Goal: Task Accomplishment & Management: Use online tool/utility

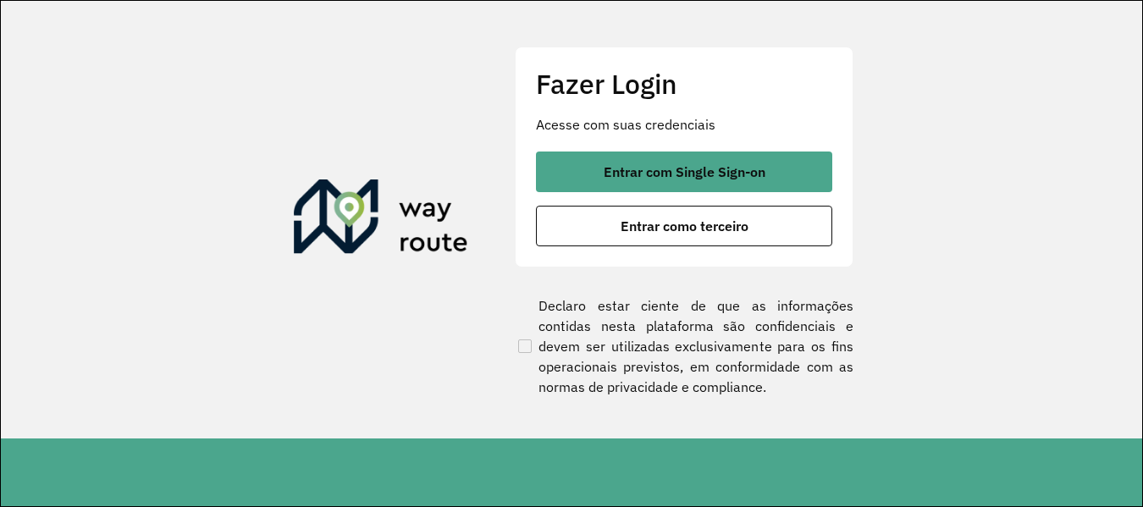
click at [709, 166] on span "Entrar com Single Sign-on" at bounding box center [685, 172] width 162 height 14
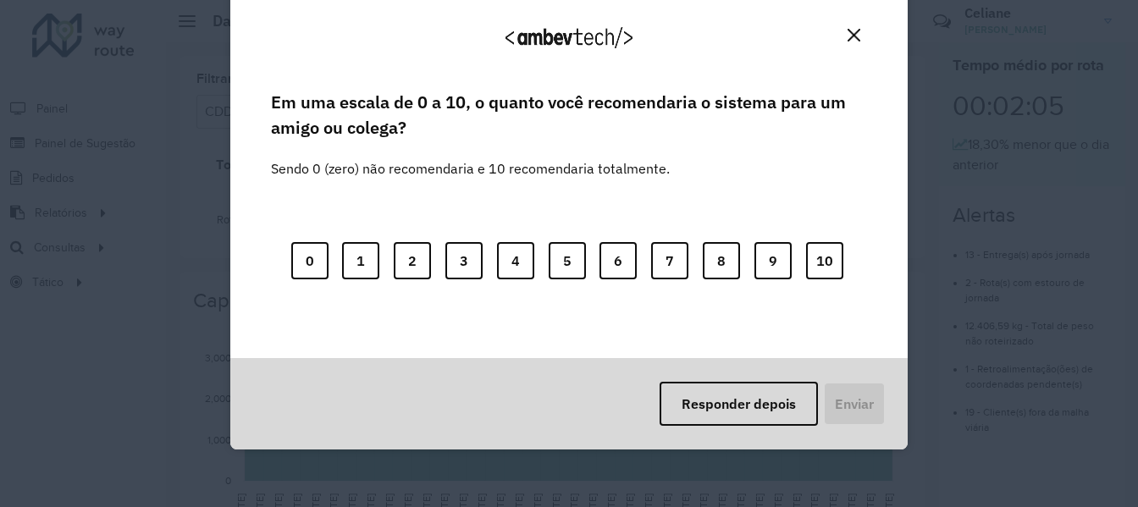
click at [852, 36] on img "Close" at bounding box center [853, 35] width 13 height 13
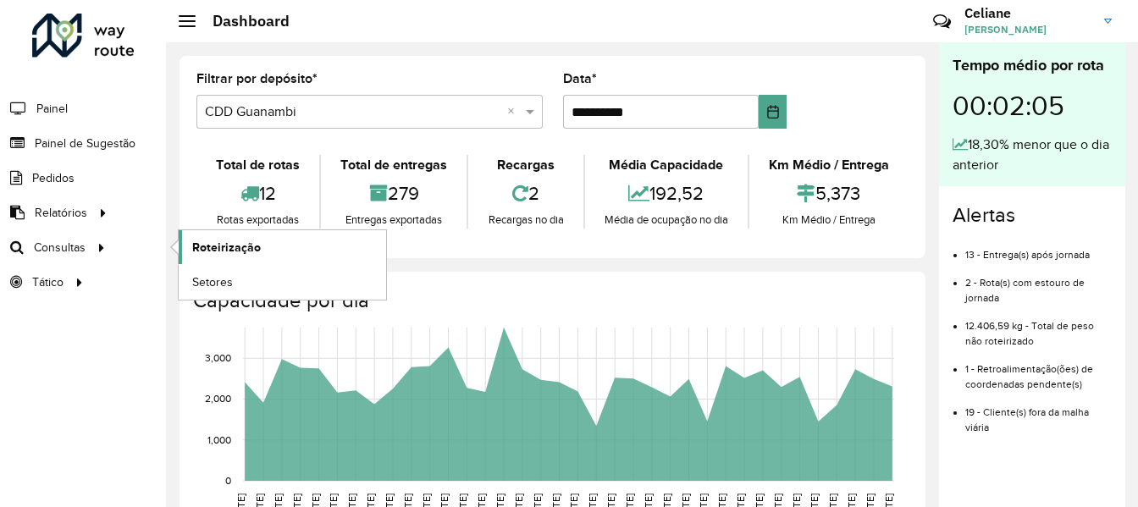
click at [257, 260] on link "Roteirização" at bounding box center [282, 247] width 207 height 34
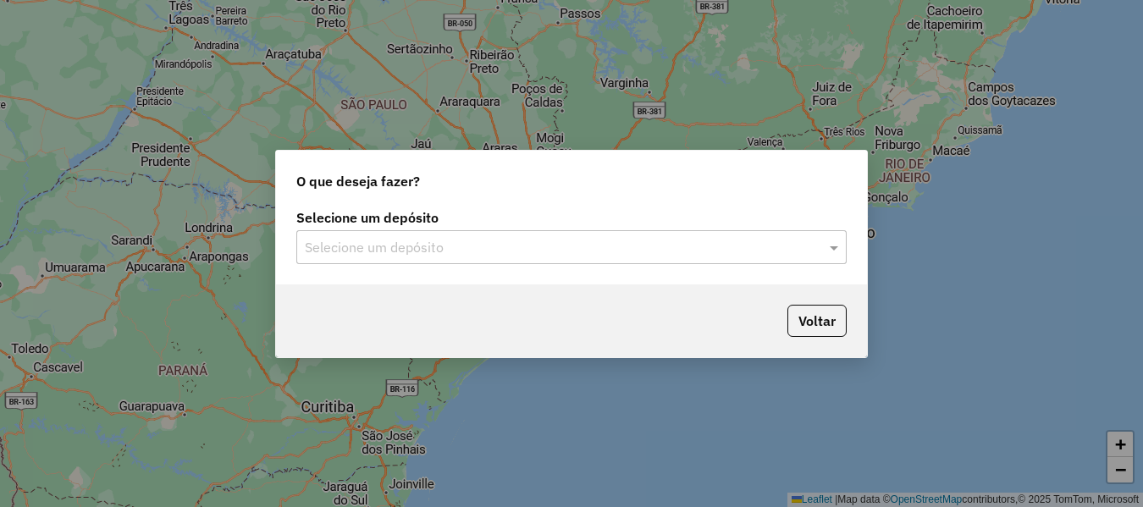
click at [362, 253] on input "text" at bounding box center [554, 248] width 499 height 20
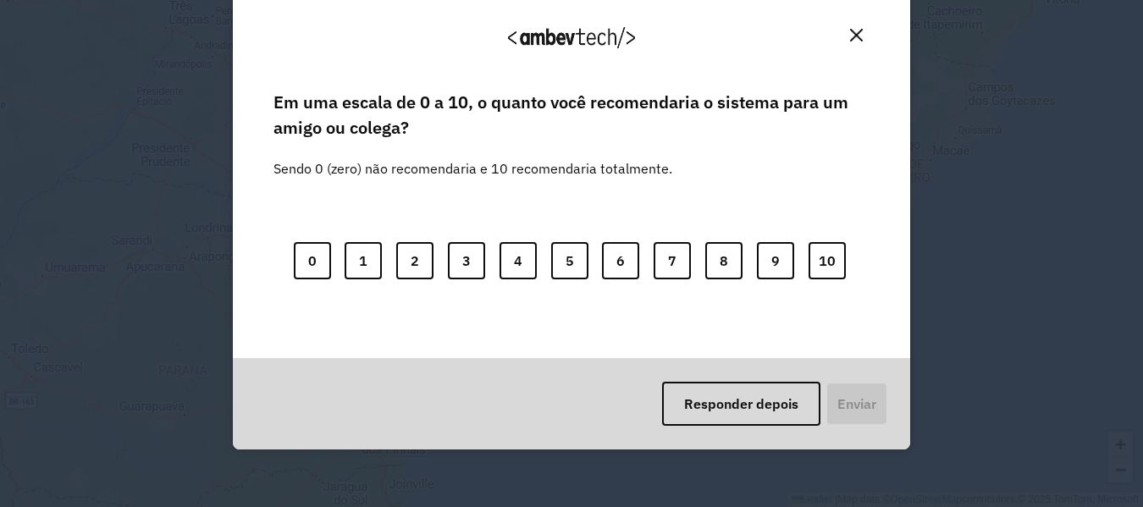
click at [373, 321] on div "Em uma escala de 0 a 10, o quanto você recomendaria o sistema para um amigo ou …" at bounding box center [571, 222] width 637 height 271
click at [856, 31] on img "Close" at bounding box center [856, 35] width 13 height 13
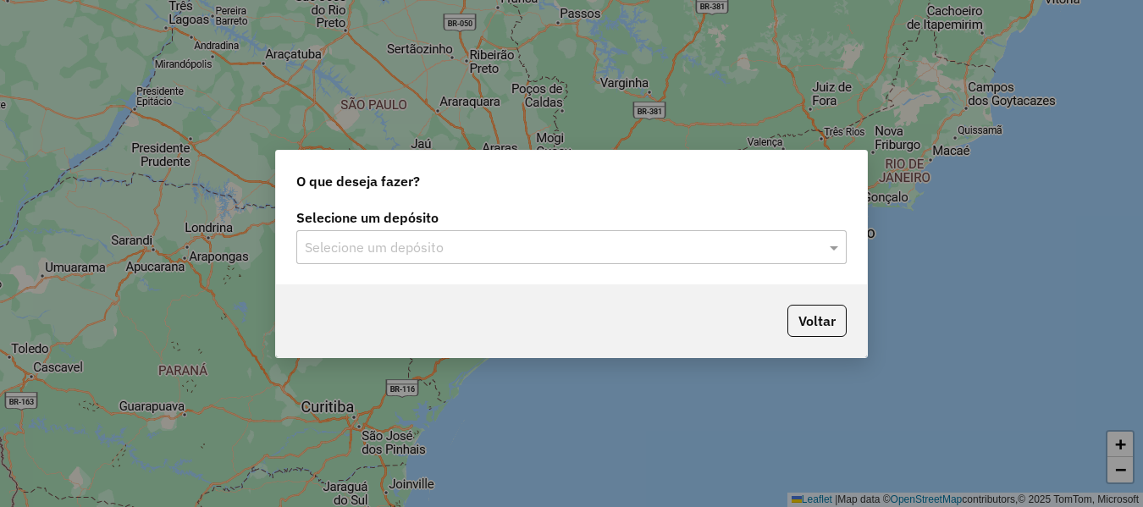
click at [464, 248] on input "text" at bounding box center [554, 248] width 499 height 20
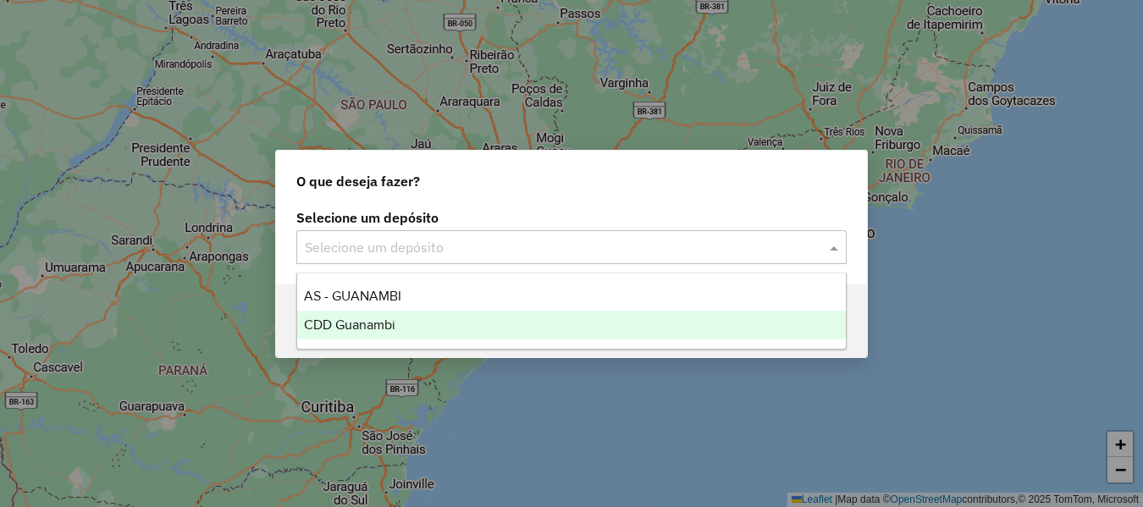
click at [349, 323] on span "CDD Guanambi" at bounding box center [349, 324] width 91 height 14
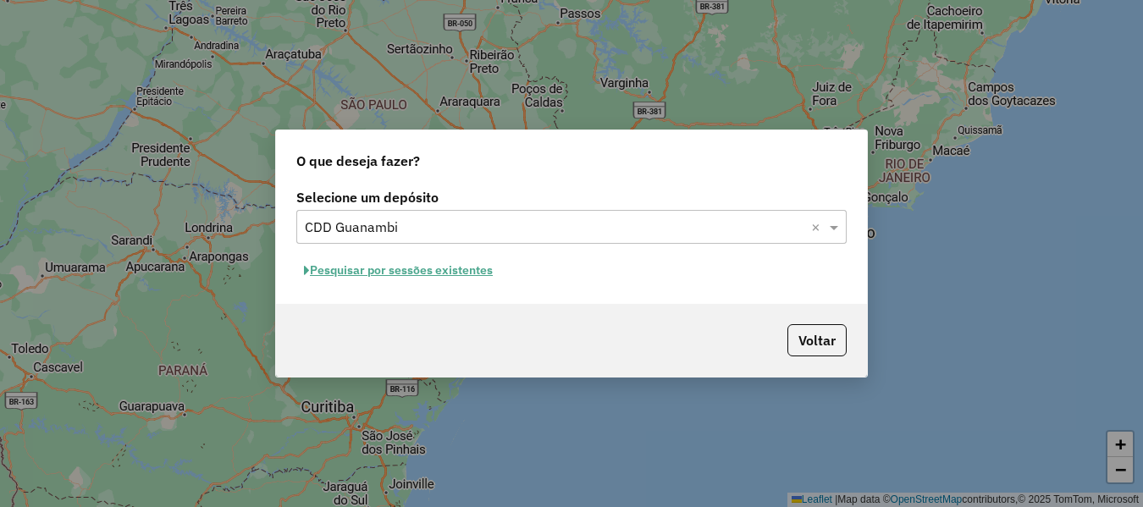
click at [459, 261] on button "Pesquisar por sessões existentes" at bounding box center [398, 270] width 204 height 26
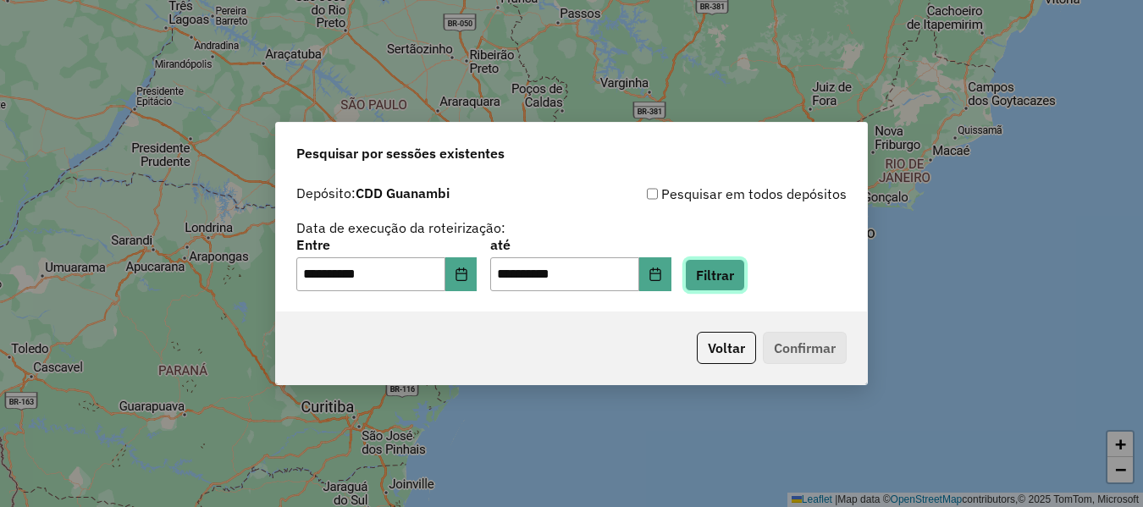
click at [745, 290] on button "Filtrar" at bounding box center [715, 275] width 60 height 32
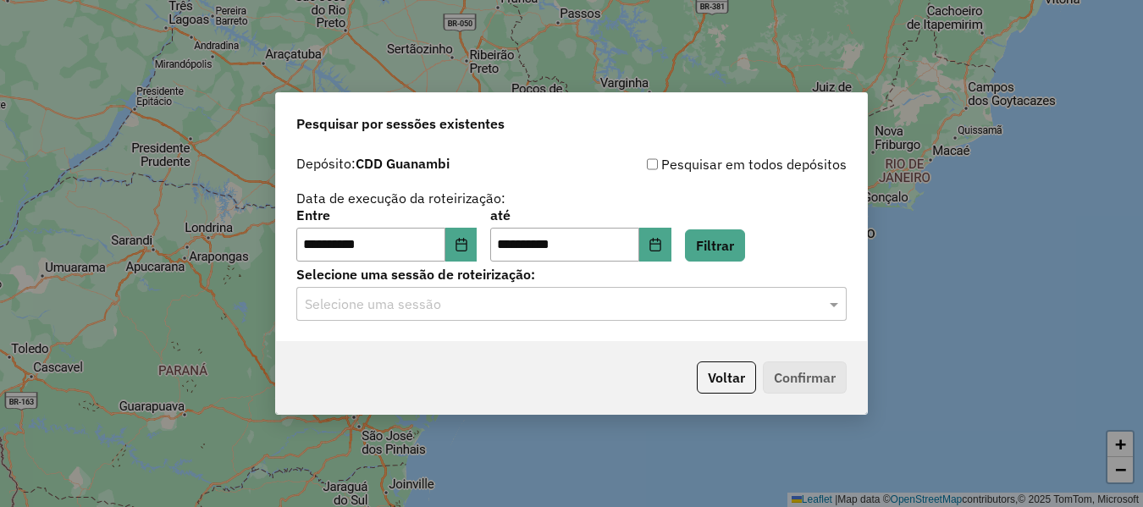
click at [486, 292] on div "Selecione uma sessão" at bounding box center [571, 304] width 550 height 34
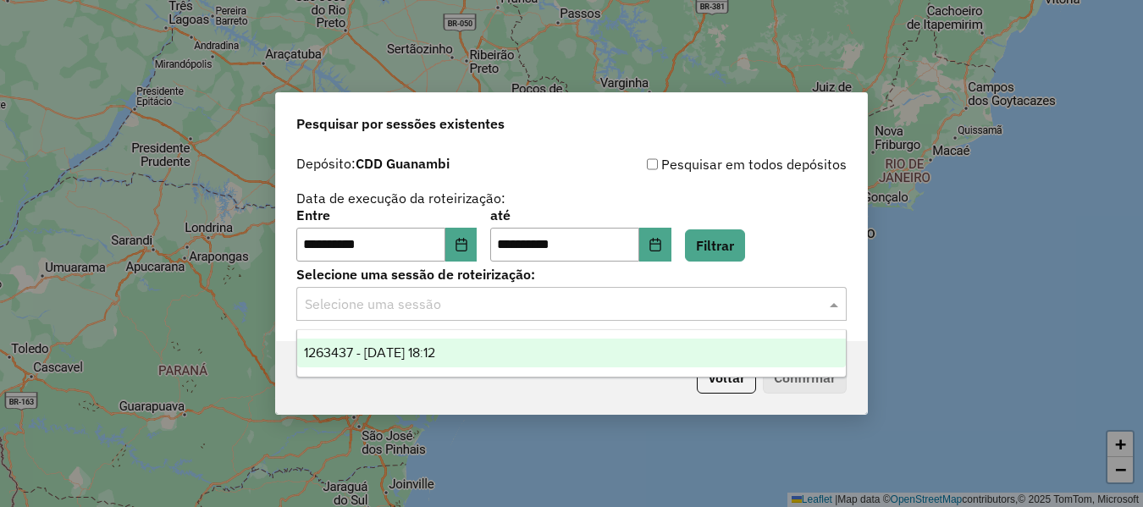
click at [418, 362] on div "1263437 - [DATE] 18:12" at bounding box center [571, 353] width 549 height 29
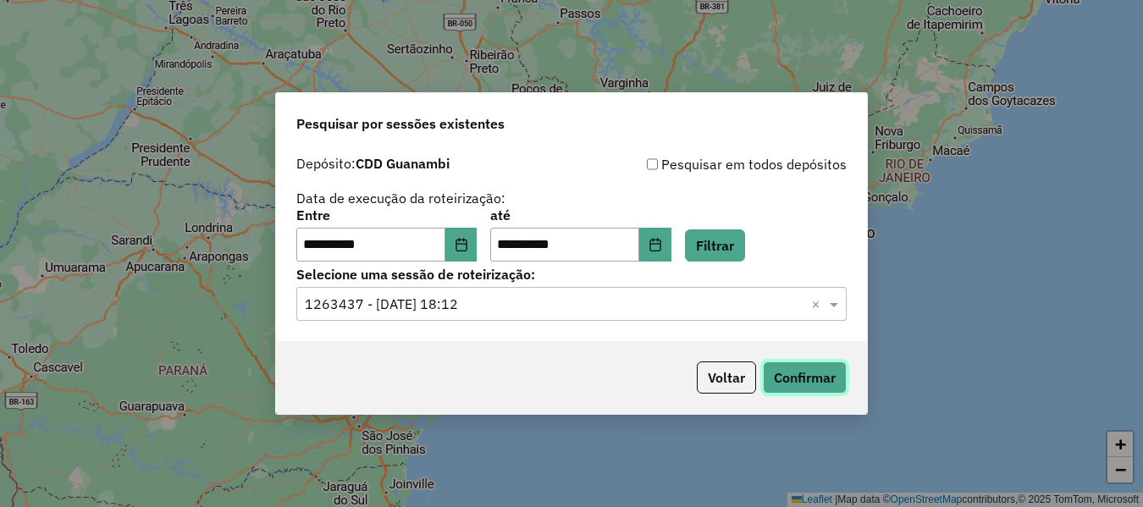
click at [796, 384] on button "Confirmar" at bounding box center [805, 378] width 84 height 32
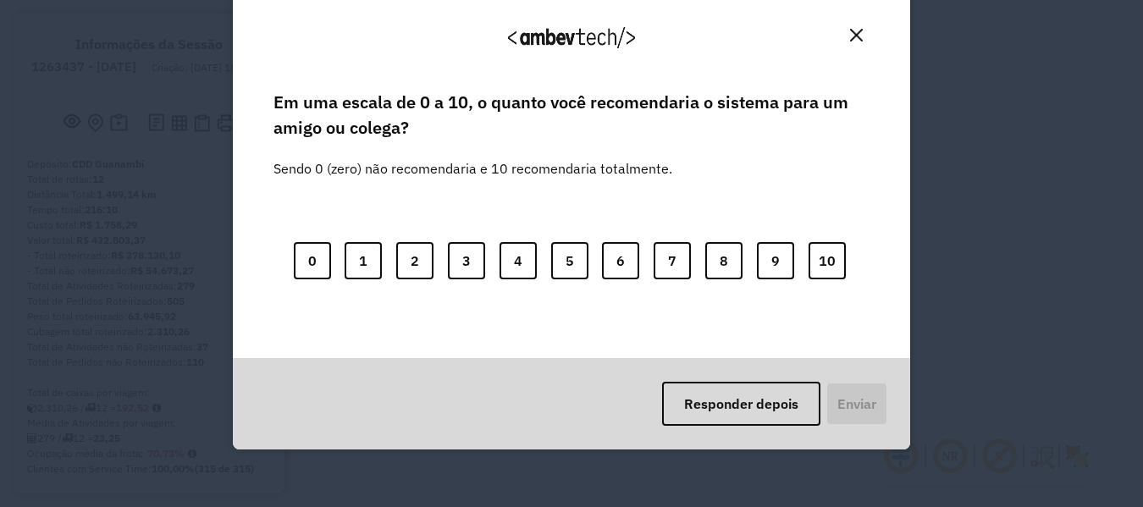
click at [859, 37] on img "Close" at bounding box center [856, 35] width 13 height 13
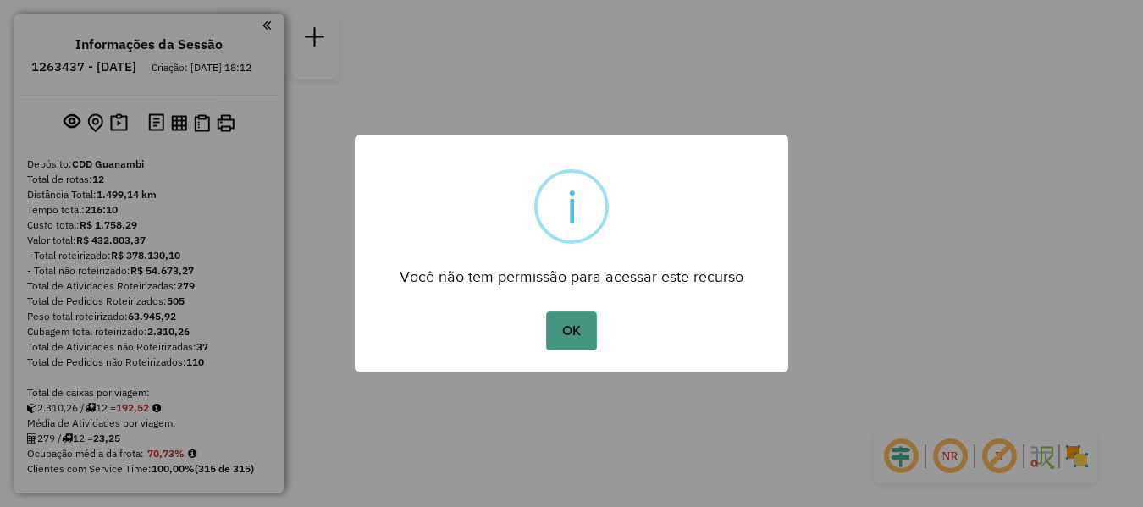
click at [559, 342] on button "OK" at bounding box center [571, 331] width 50 height 39
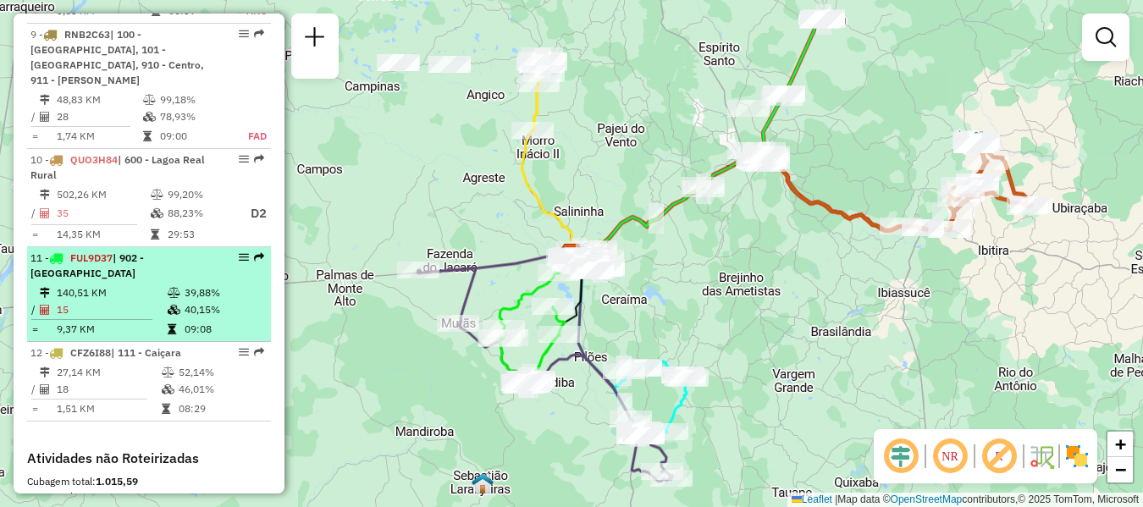
scroll to position [1067, 0]
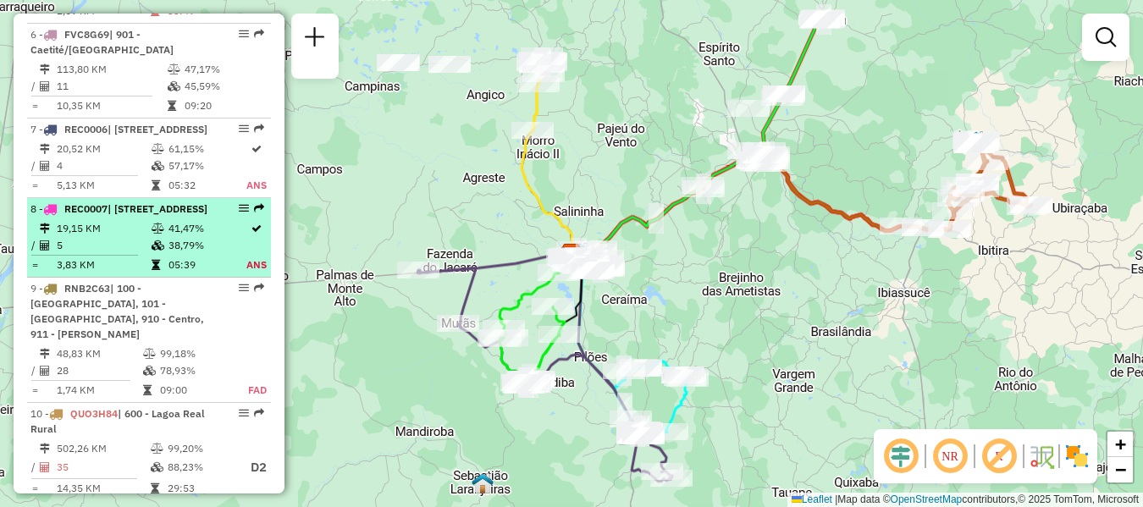
click at [152, 251] on icon at bounding box center [158, 245] width 13 height 10
select select "**********"
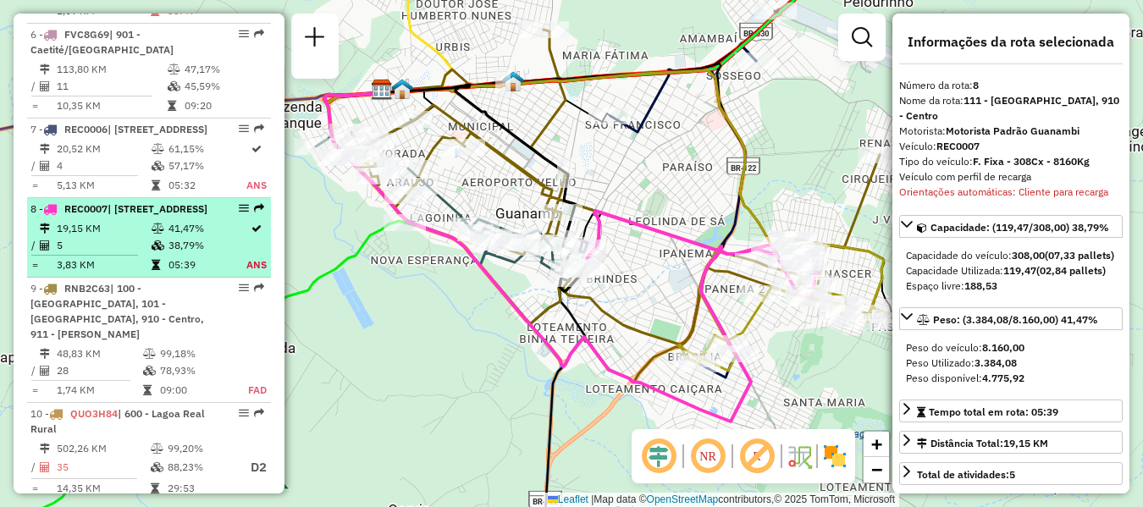
click at [241, 213] on em at bounding box center [244, 208] width 10 height 10
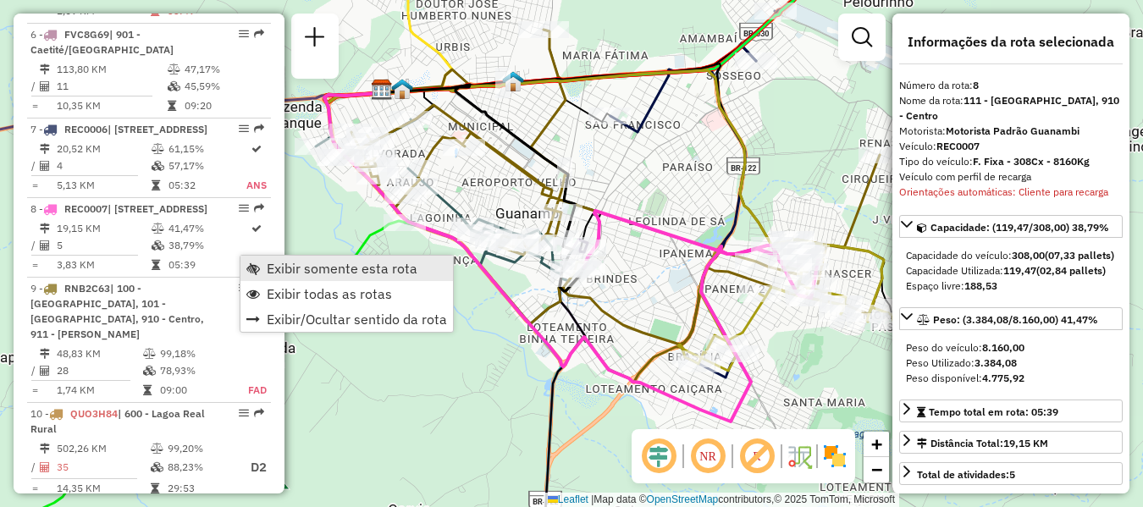
click at [336, 266] on span "Exibir somente esta rota" at bounding box center [342, 269] width 151 height 14
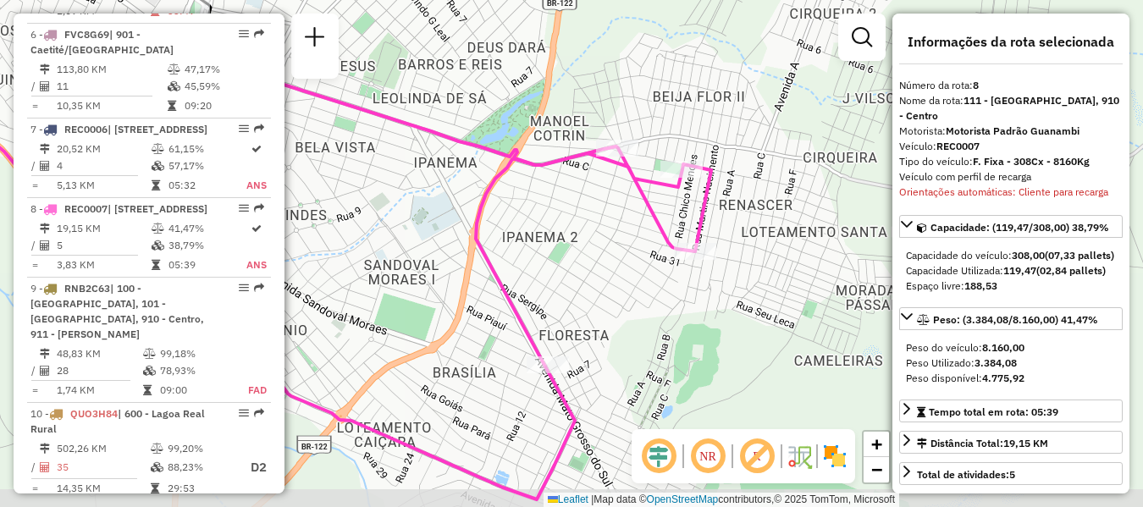
drag, startPoint x: 592, startPoint y: 308, endPoint x: 699, endPoint y: 288, distance: 109.4
click at [699, 288] on div "Janela de atendimento Grade de atendimento Capacidade Transportadoras Veículos …" at bounding box center [571, 253] width 1143 height 507
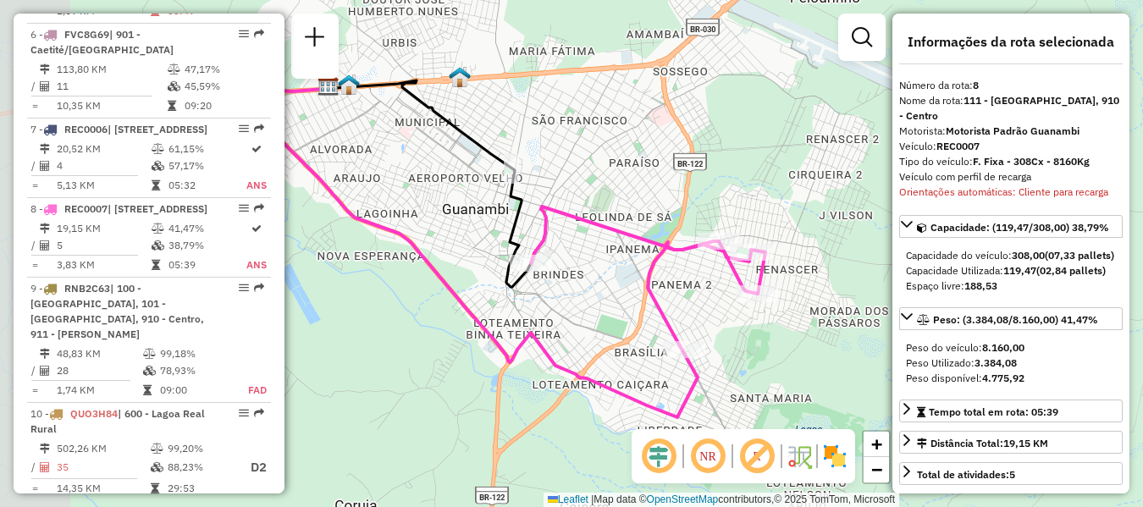
drag, startPoint x: 417, startPoint y: 328, endPoint x: 558, endPoint y: 310, distance: 142.5
click at [558, 310] on div "Janela de atendimento Grade de atendimento Capacidade Transportadoras Veículos …" at bounding box center [571, 253] width 1143 height 507
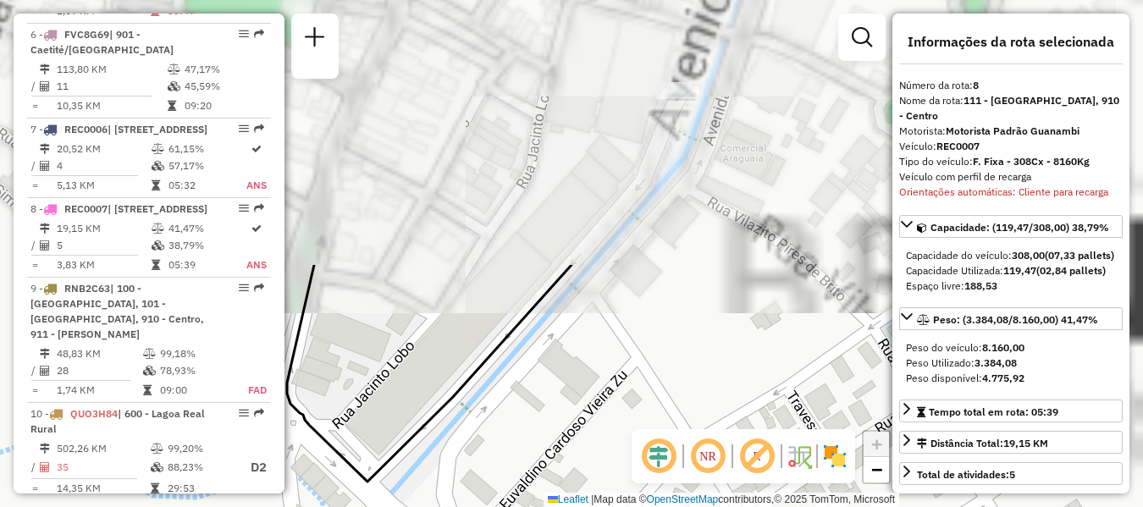
drag, startPoint x: 628, startPoint y: 246, endPoint x: 566, endPoint y: 522, distance: 282.0
click at [566, 506] on html "Aguarde... Pop-up bloqueado! Seu navegador bloqueou automáticamente a abertura …" at bounding box center [571, 253] width 1143 height 507
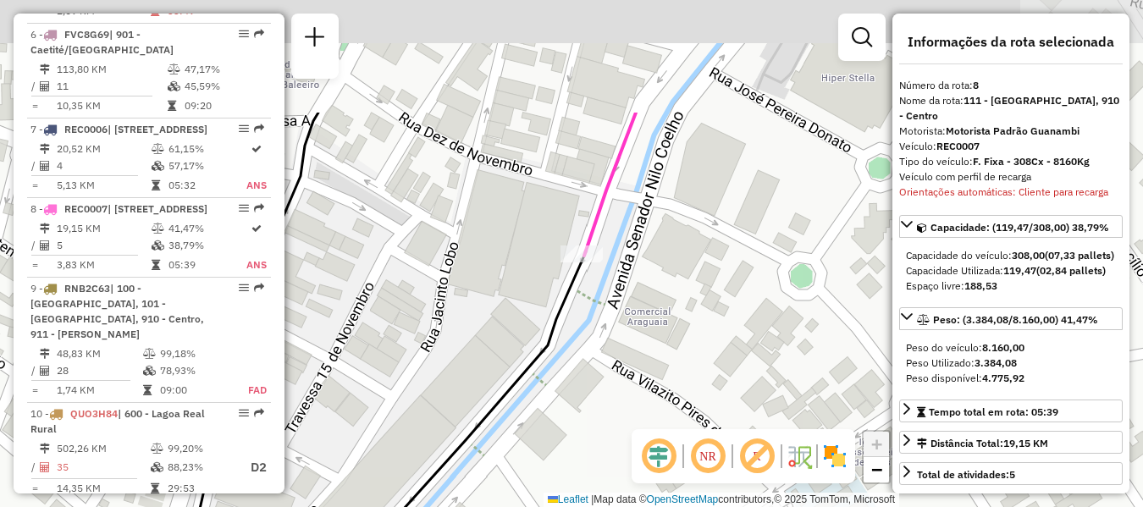
drag, startPoint x: 639, startPoint y: 243, endPoint x: 544, endPoint y: 406, distance: 189.3
click at [544, 406] on div "Janela de atendimento Grade de atendimento Capacidade Transportadoras Veículos …" at bounding box center [571, 253] width 1143 height 507
